Goal: Browse casually

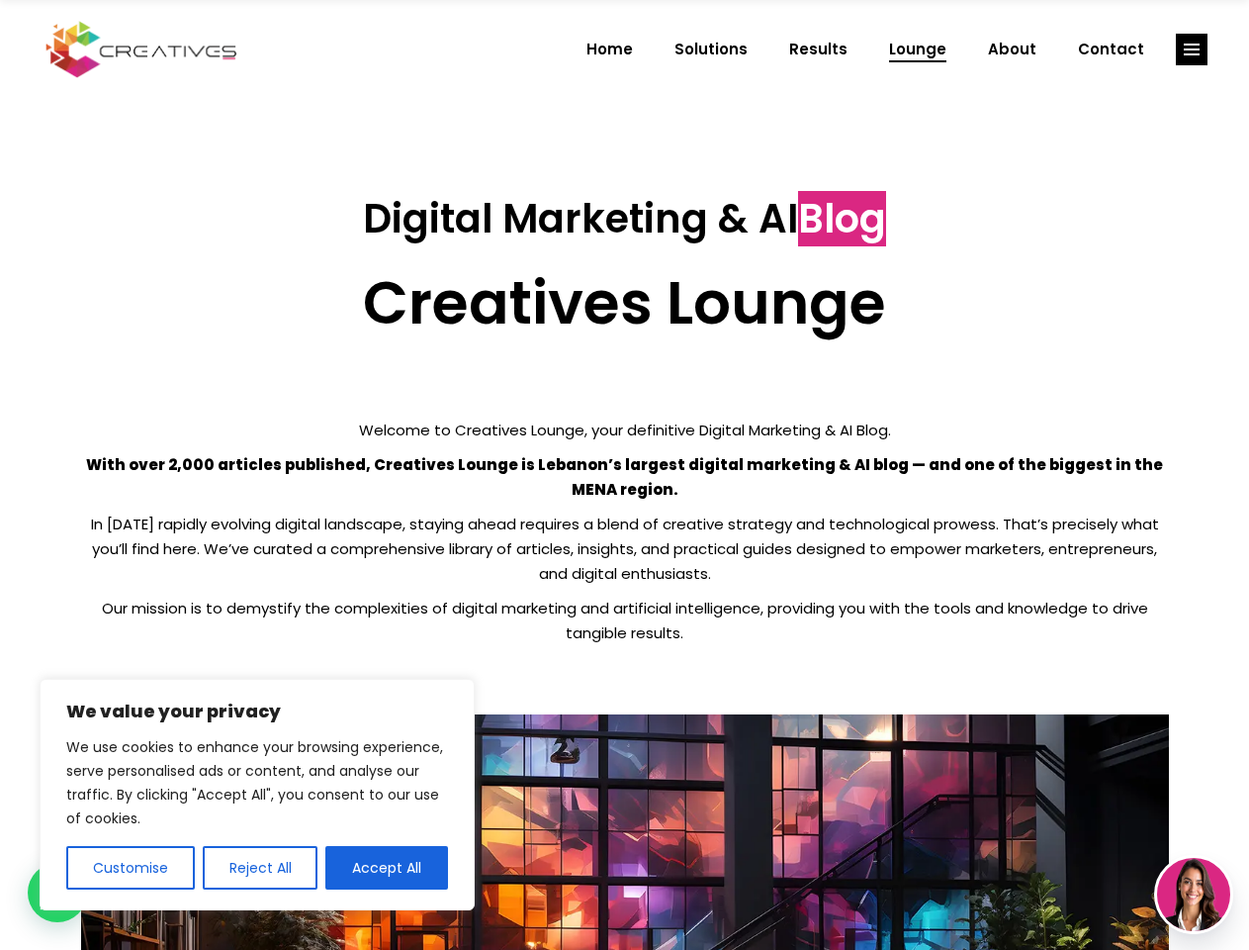
click at [624, 475] on p "With over 2,000 articles published, Creatives Lounge is Lebanon’s largest digit…" at bounding box center [625, 476] width 1088 height 49
click at [130, 867] on button "Customise" at bounding box center [130, 868] width 129 height 44
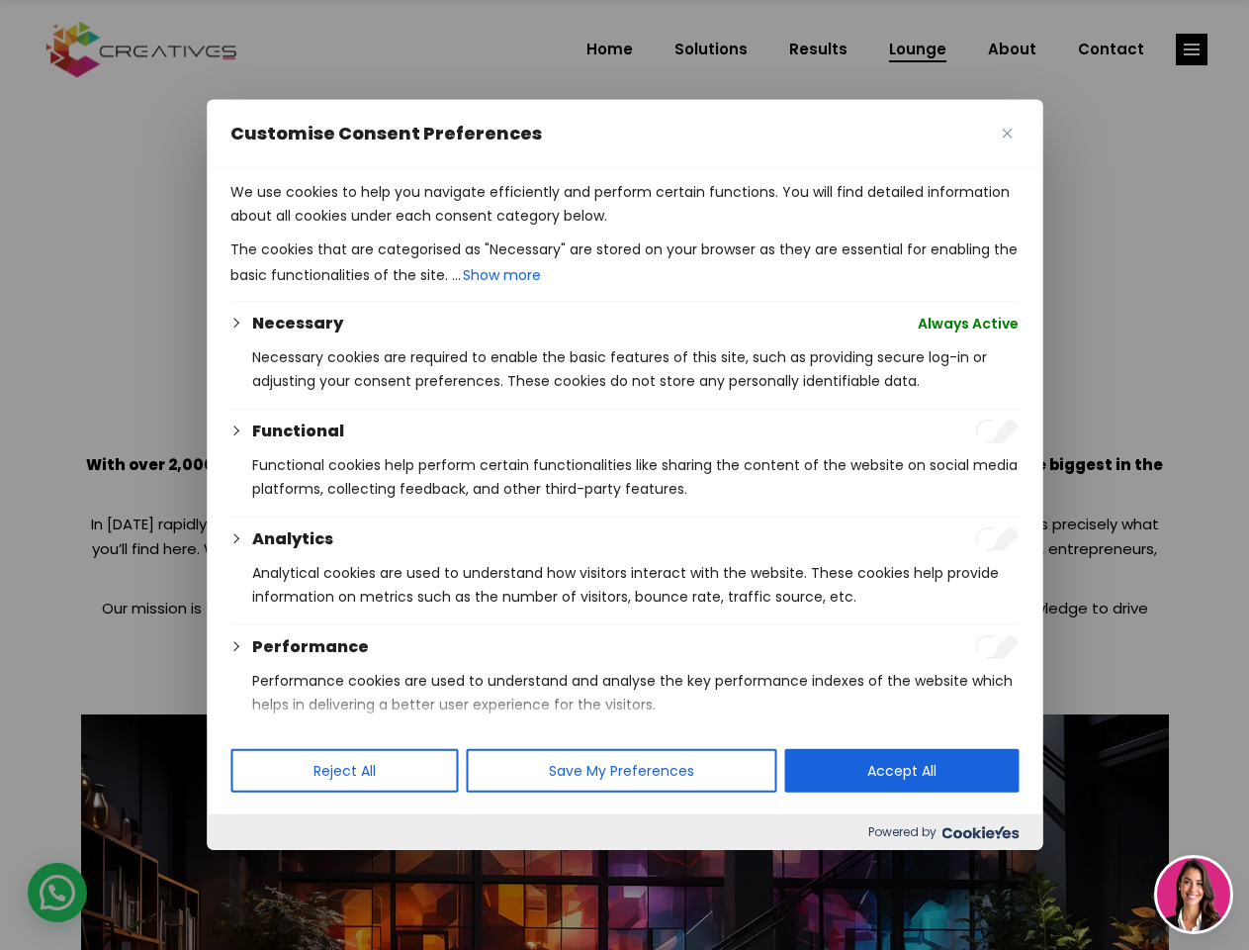
click at [259, 867] on div at bounding box center [624, 475] width 1249 height 950
click at [387, 228] on p "We use cookies to help you navigate efficiently and perform certain functions. …" at bounding box center [624, 203] width 788 height 47
click at [1192, 49] on div at bounding box center [624, 475] width 1249 height 950
click at [1194, 894] on img at bounding box center [1193, 894] width 73 height 73
